Goal: Navigation & Orientation: Find specific page/section

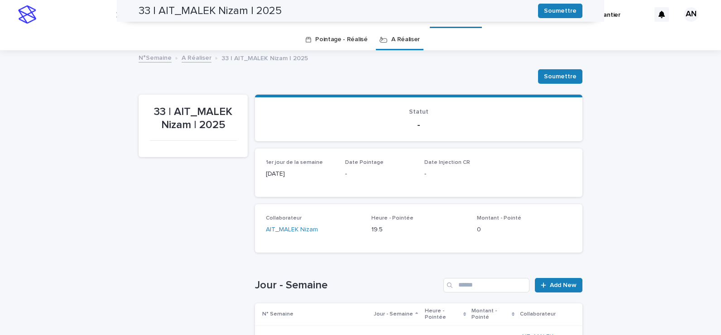
scroll to position [226, 0]
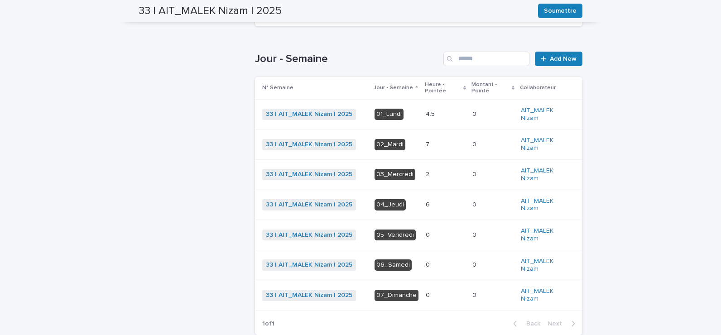
click at [440, 178] on p at bounding box center [445, 175] width 39 height 8
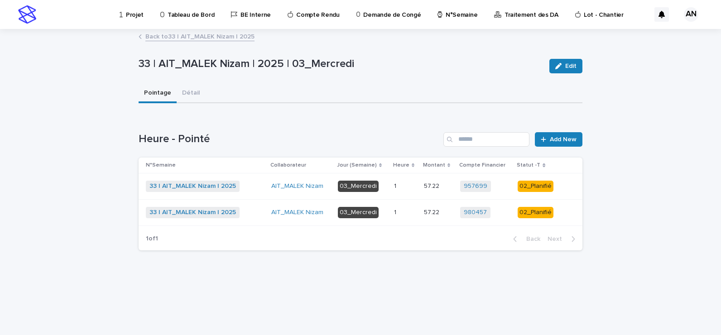
click at [404, 189] on p at bounding box center [405, 187] width 23 height 8
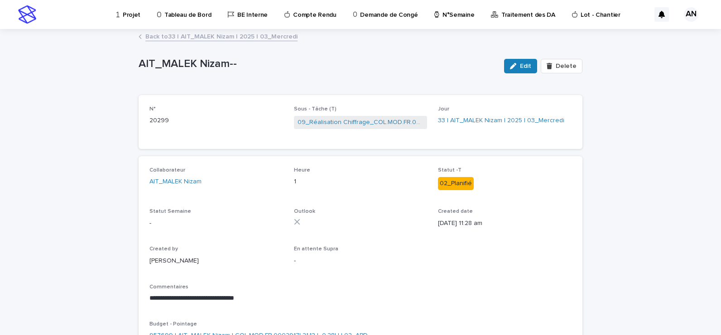
click at [201, 36] on link "Back to 33 | AIT_MALEK Nizam | 2025 | 03_Mercredi" at bounding box center [221, 36] width 152 height 10
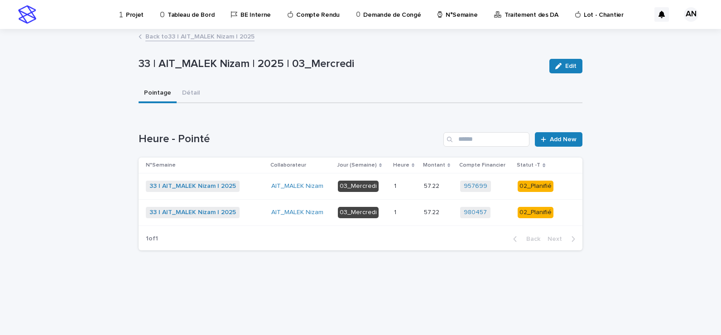
click at [408, 213] on p at bounding box center [405, 213] width 23 height 8
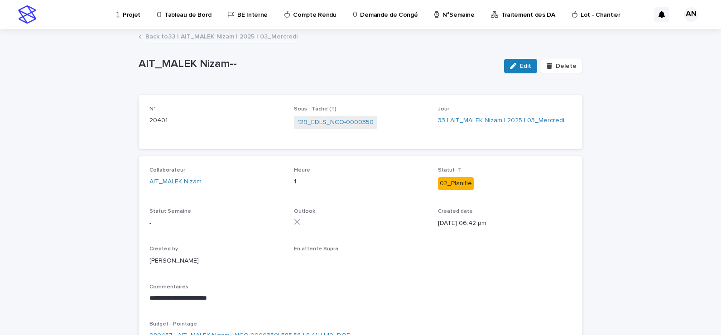
click at [245, 36] on link "Back to 33 | AIT_MALEK Nizam | 2025 | 03_Mercredi" at bounding box center [221, 36] width 152 height 10
